Goal: Transaction & Acquisition: Purchase product/service

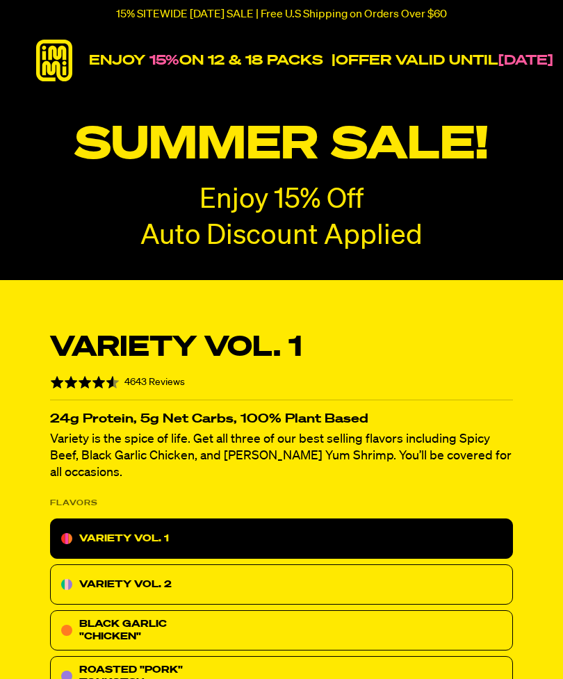
radio input "true"
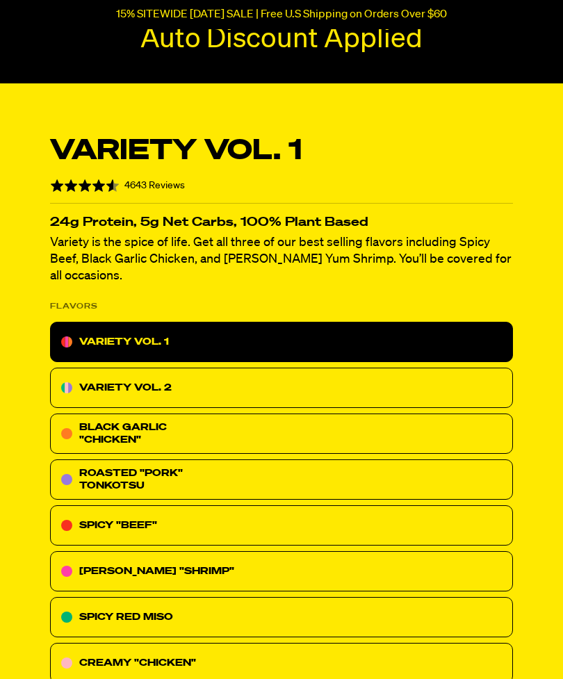
scroll to position [212, 0]
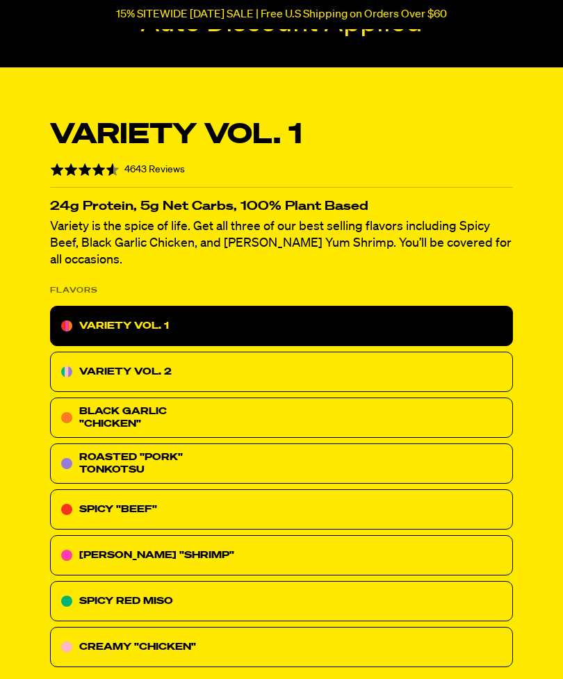
click at [377, 358] on div "VARIETY VOL. 2" at bounding box center [281, 372] width 463 height 40
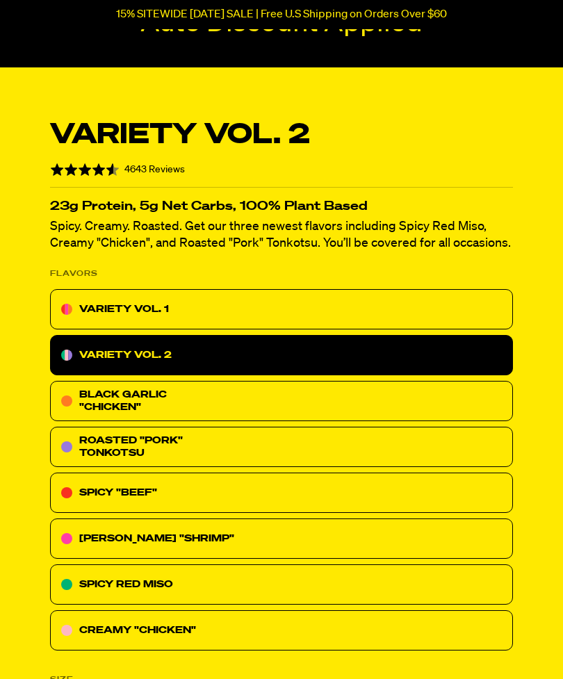
click at [373, 314] on div "VARIETY VOL. 1" at bounding box center [281, 309] width 463 height 40
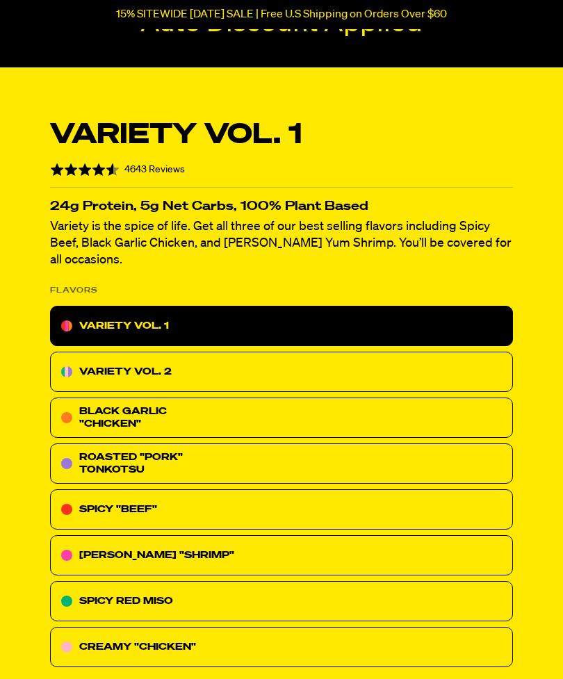
click at [394, 366] on div "VARIETY VOL. 2" at bounding box center [281, 372] width 463 height 40
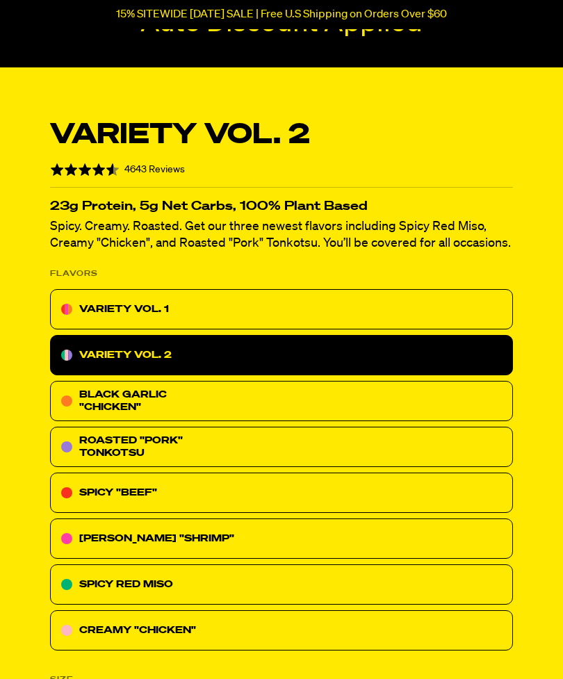
click at [403, 404] on div "BLACK GARLIC "CHICKEN"" at bounding box center [281, 401] width 463 height 40
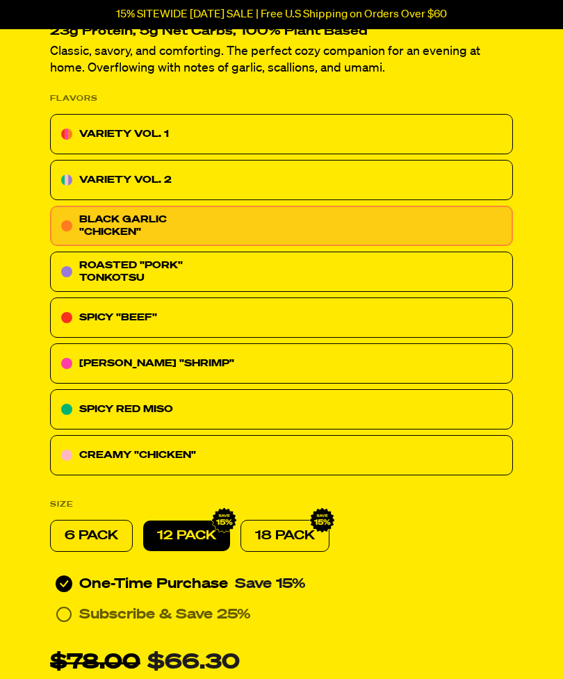
scroll to position [420, 0]
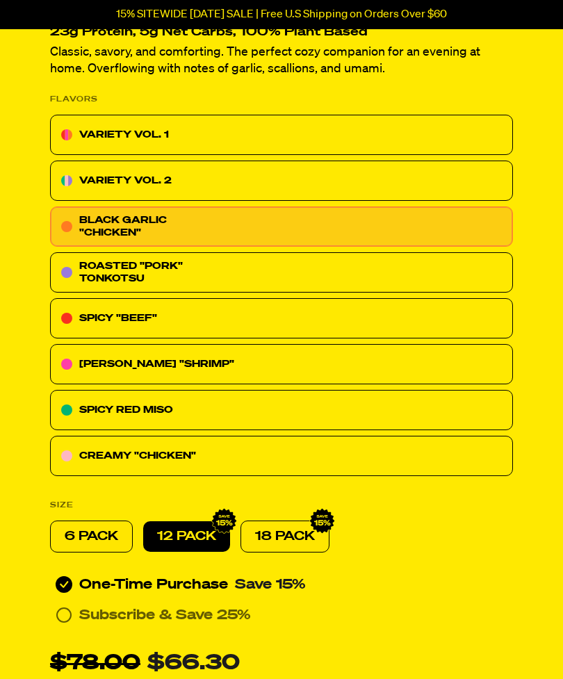
click at [110, 524] on div "6 PACK" at bounding box center [91, 536] width 83 height 32
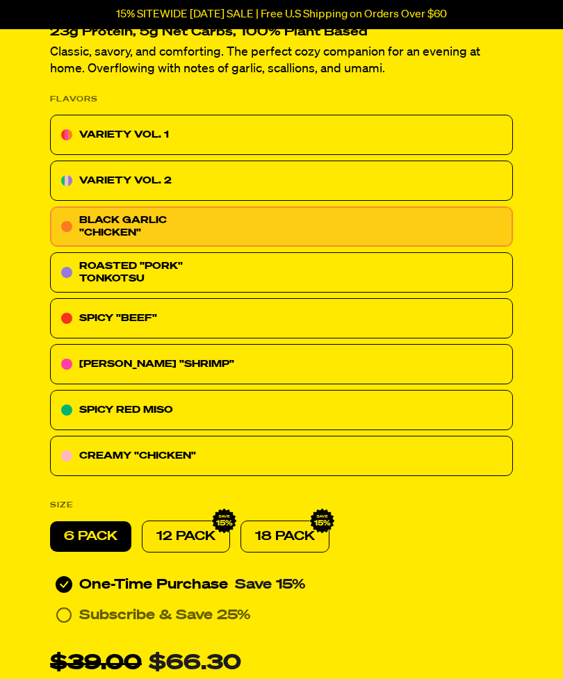
radio input "true"
radio input "false"
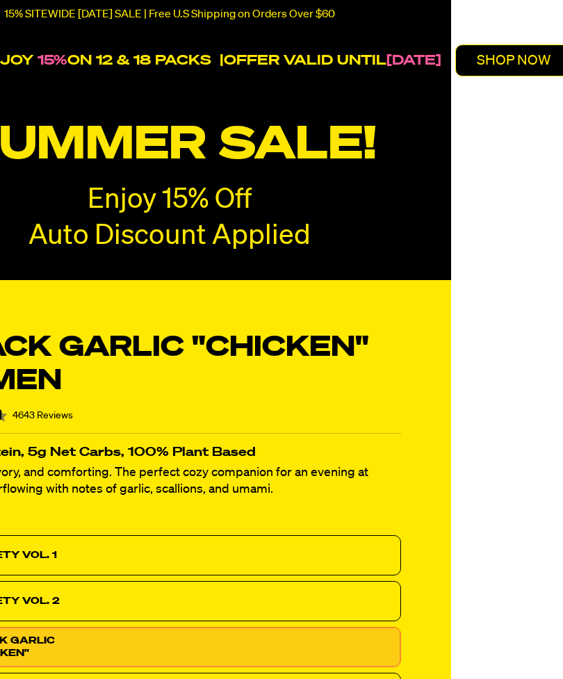
scroll to position [0, 145]
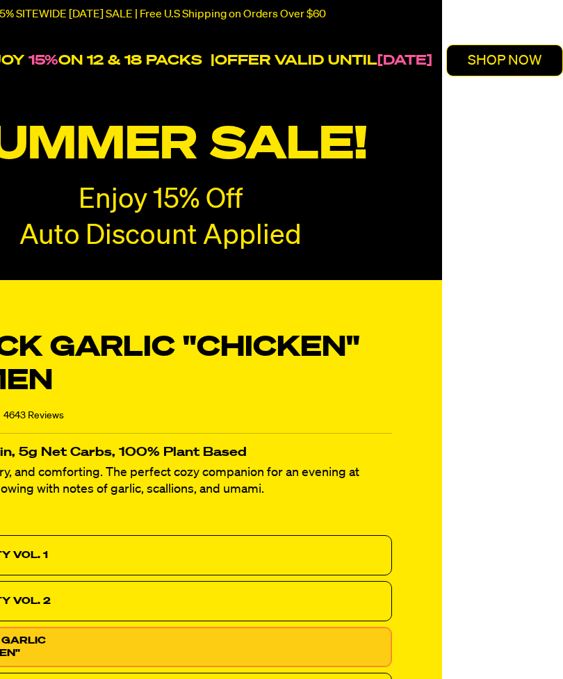
click at [521, 51] on button "SHOP NOW" at bounding box center [504, 60] width 117 height 32
click at [527, 69] on button "SHOP NOW" at bounding box center [504, 60] width 117 height 32
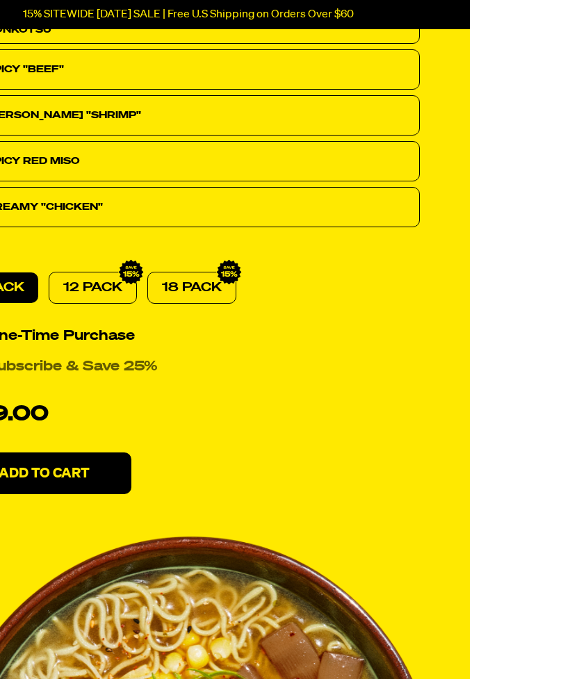
scroll to position [668, 0]
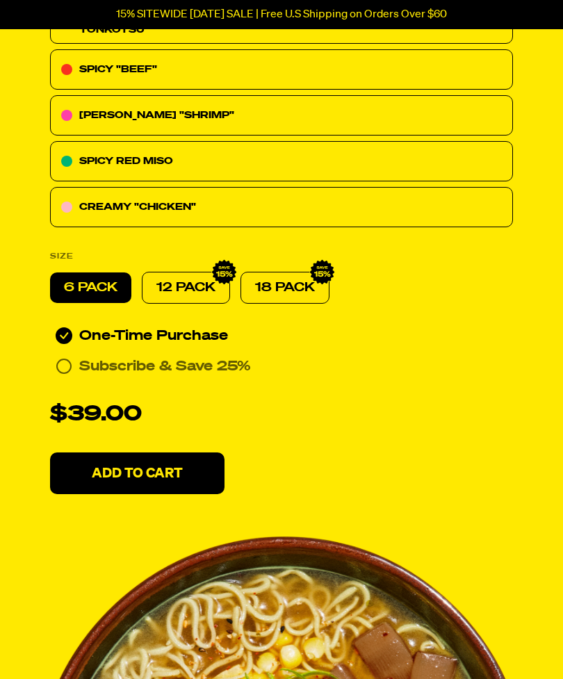
click at [479, 532] on div "Black Garlic "Chicken" Ramen Rated 4.6 out of 5 4643 Reviews Based on 4643 revi…" at bounding box center [281, 338] width 496 height 1385
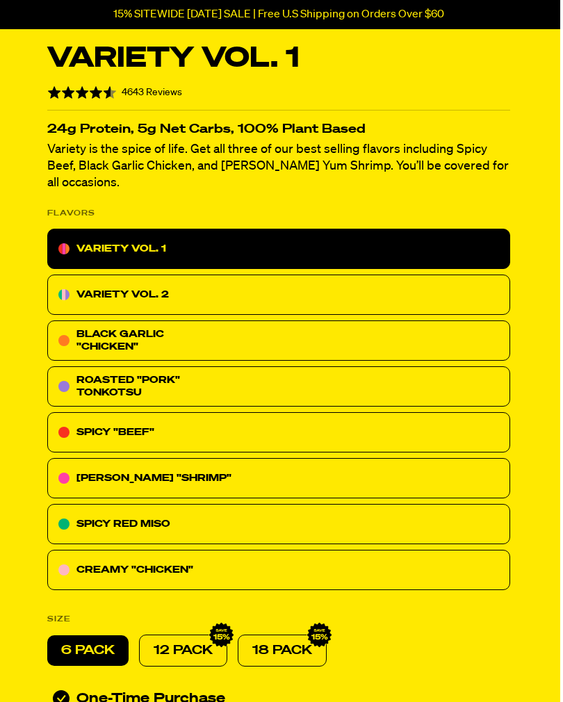
scroll to position [7107, 3]
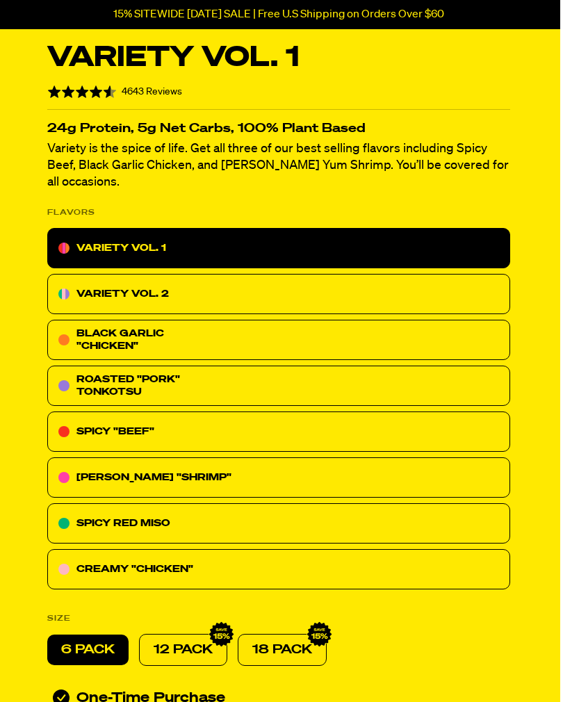
click at [334, 281] on div "VARIETY VOL. 2" at bounding box center [278, 294] width 463 height 40
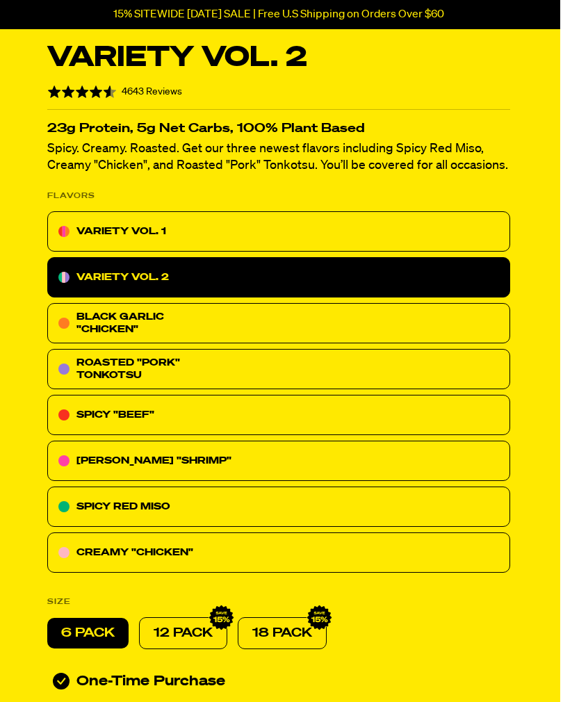
click at [393, 233] on div "VARIETY VOL. 1" at bounding box center [278, 231] width 463 height 40
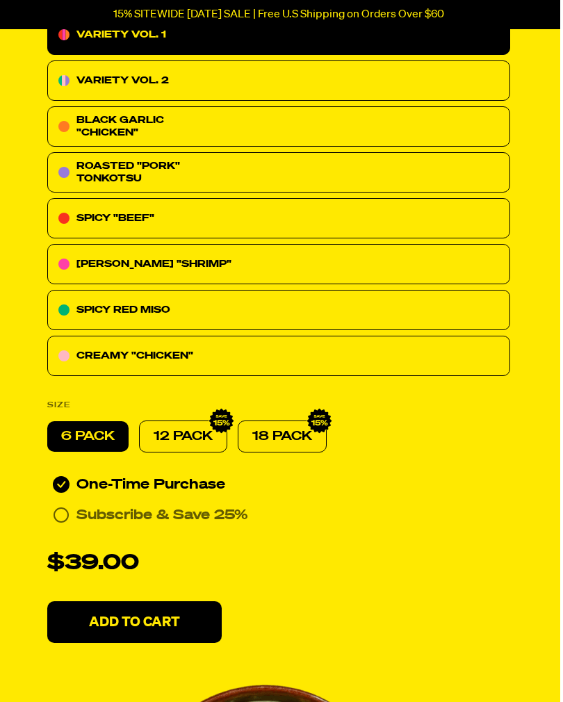
scroll to position [7344, 3]
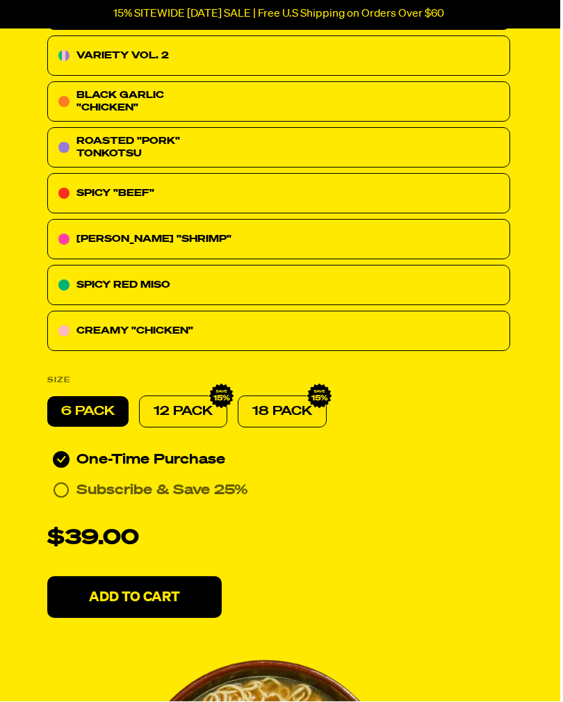
click at [202, 582] on button "Add To Cart" at bounding box center [134, 598] width 174 height 42
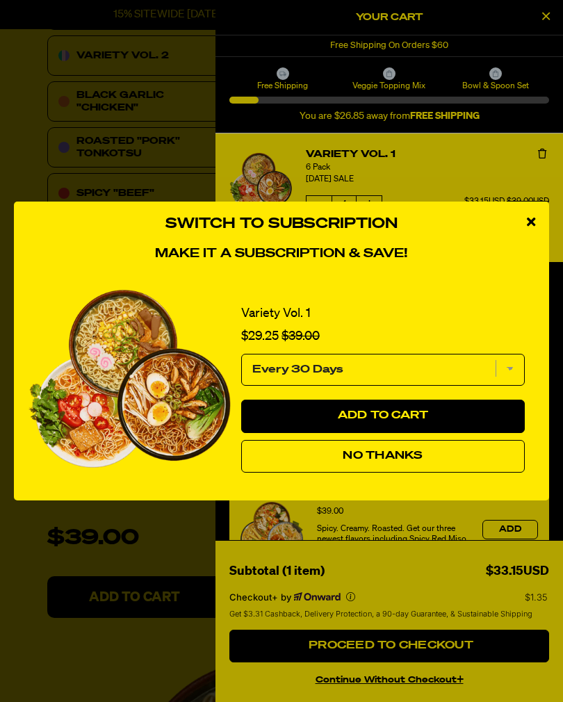
click at [466, 473] on button "No Thanks" at bounding box center [383, 456] width 284 height 33
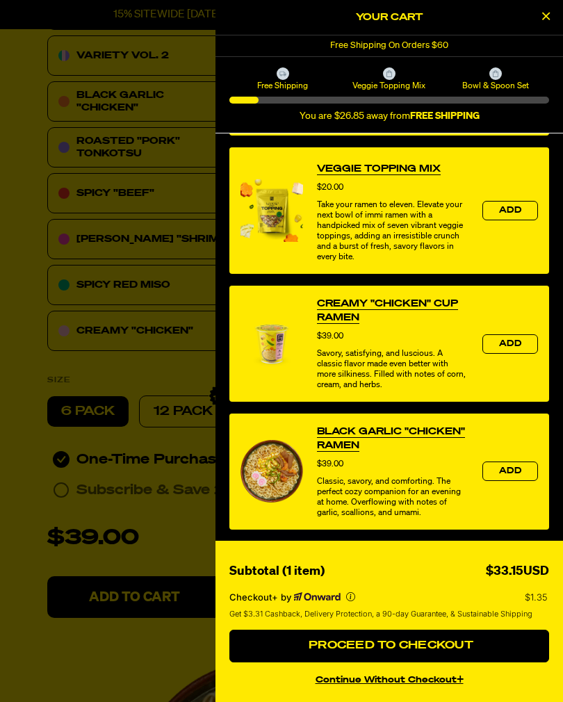
scroll to position [452, 0]
click at [513, 663] on button "Proceed to Checkout" at bounding box center [389, 646] width 320 height 33
click at [505, 663] on button "Proceed to Checkout" at bounding box center [389, 646] width 320 height 33
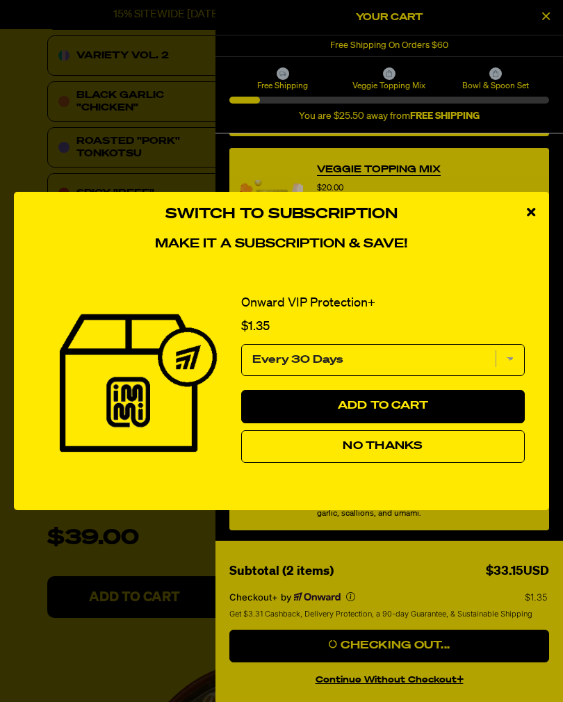
scroll to position [7367, 3]
